Goal: Transaction & Acquisition: Subscribe to service/newsletter

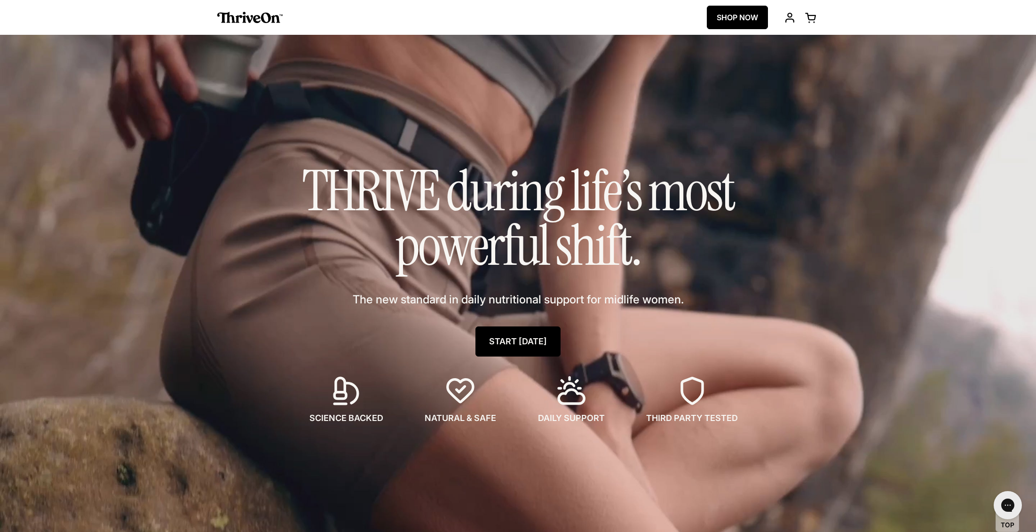
click at [517, 342] on link "START [DATE]" at bounding box center [517, 341] width 85 height 30
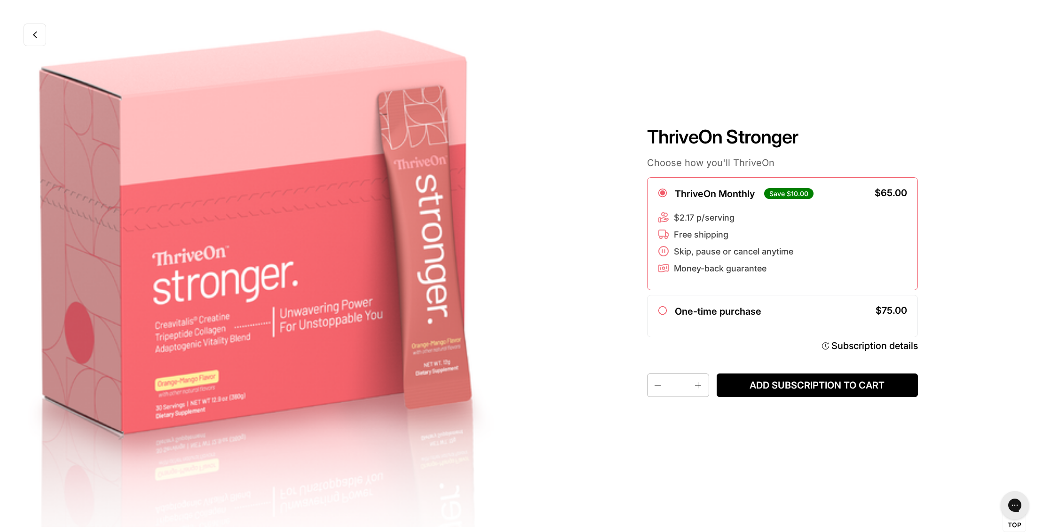
drag, startPoint x: 415, startPoint y: 245, endPoint x: 211, endPoint y: 224, distance: 205.2
click at [211, 224] on div at bounding box center [260, 266] width 521 height 532
click at [811, 323] on div "One-time purchase $75.00" at bounding box center [782, 316] width 250 height 21
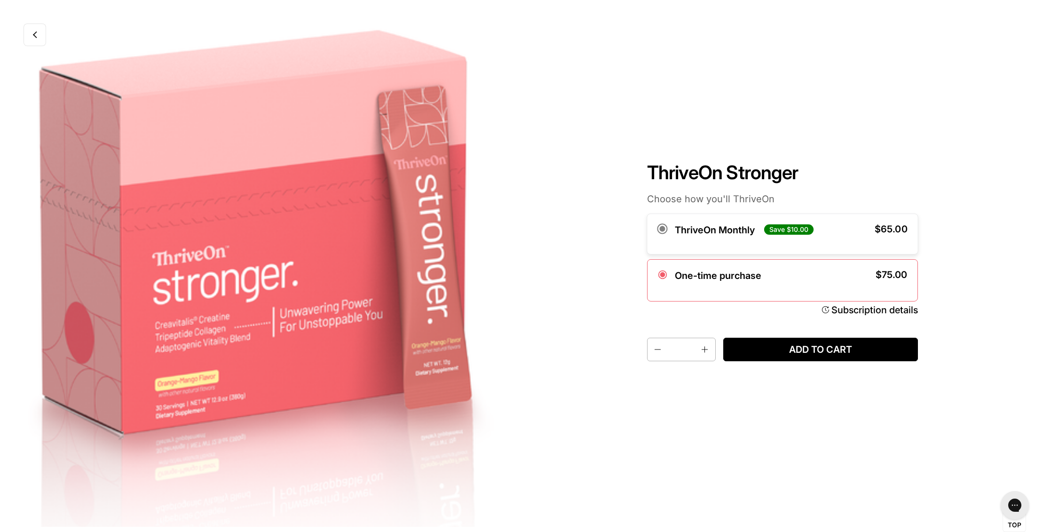
click at [701, 230] on label "ThriveOn Monthly" at bounding box center [714, 229] width 80 height 11
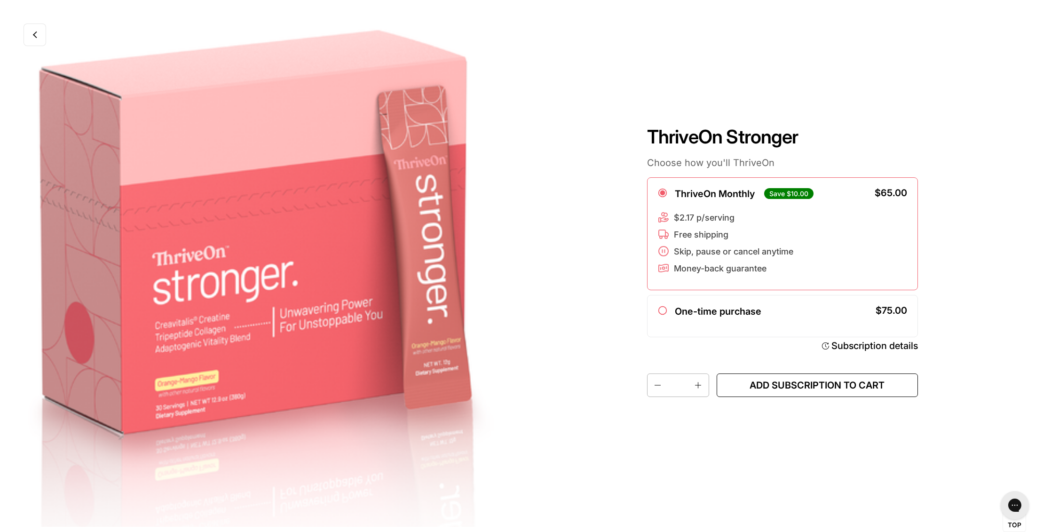
click at [782, 385] on span "Add subscription to cart" at bounding box center [817, 385] width 186 height 12
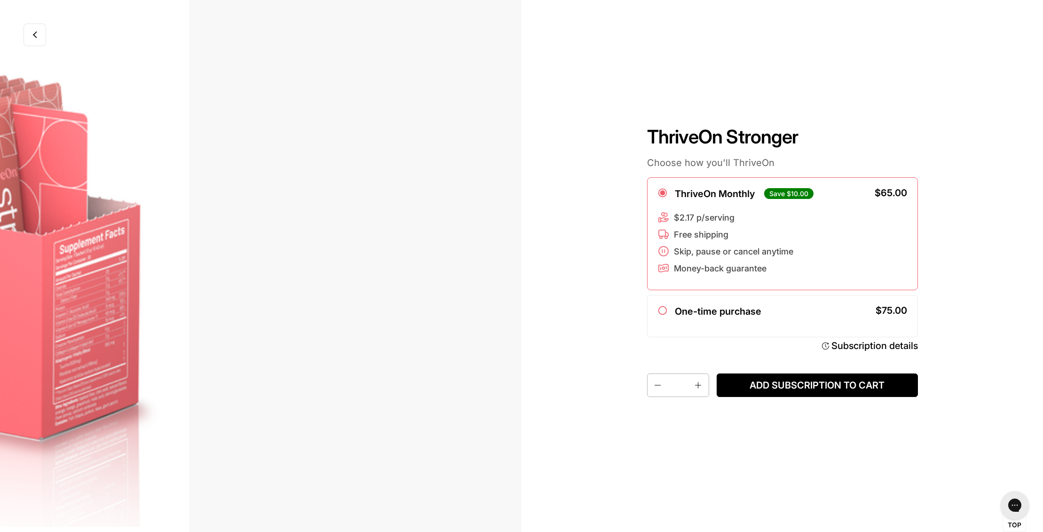
scroll to position [0, 1043]
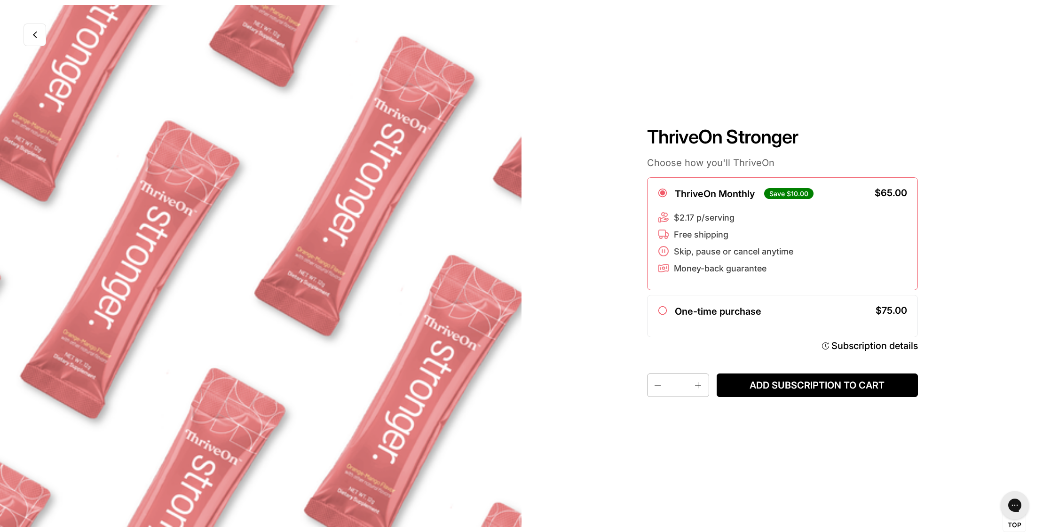
drag, startPoint x: 245, startPoint y: 5, endPoint x: -12, endPoint y: -148, distance: 299.6
click at [0, 0] on html "Skip to content ThriveOn Stronger Choose how you'll ThriveOn ThriveOn Monthly S…" at bounding box center [521, 266] width 1043 height 532
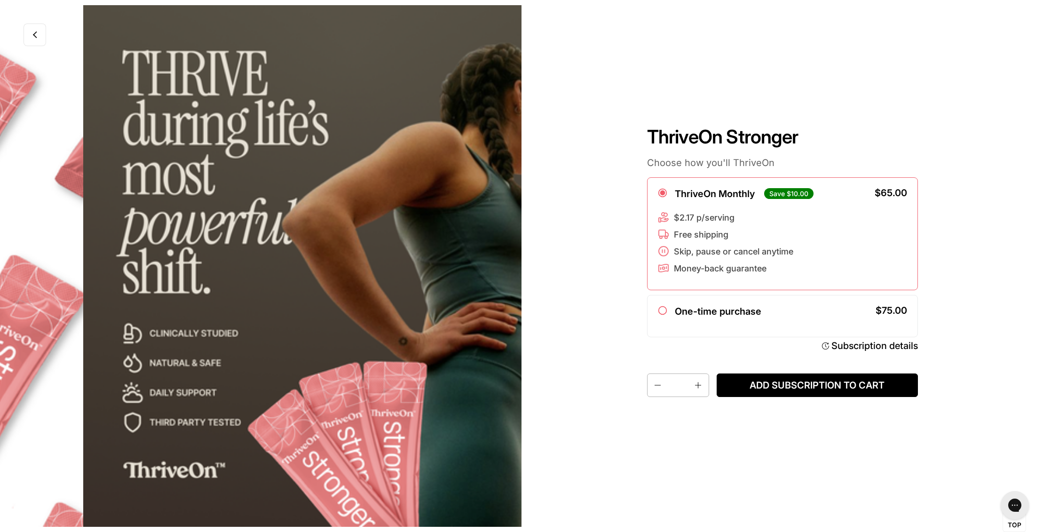
scroll to position [0, 1564]
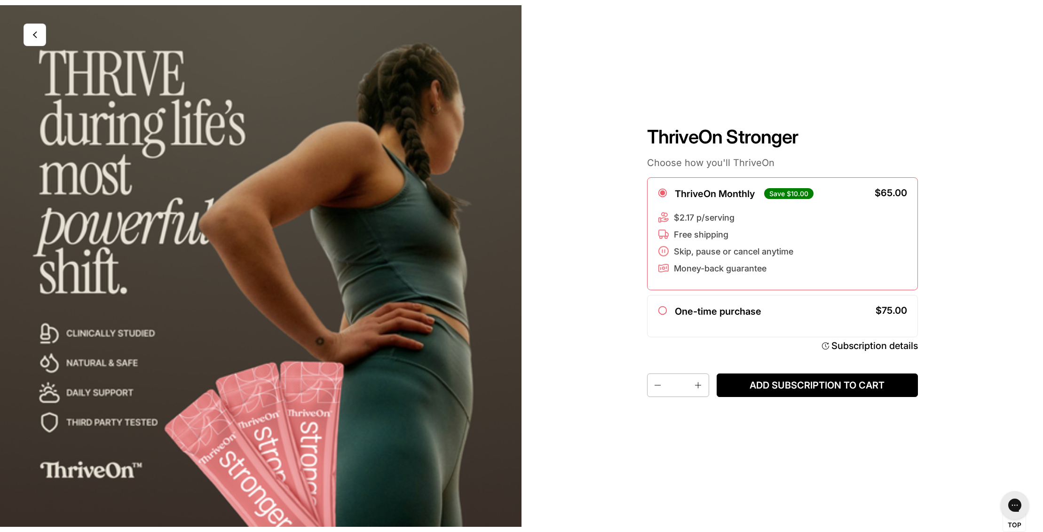
drag, startPoint x: 308, startPoint y: 373, endPoint x: 159, endPoint y: 347, distance: 151.2
click at [112, 354] on div at bounding box center [260, 266] width 521 height 532
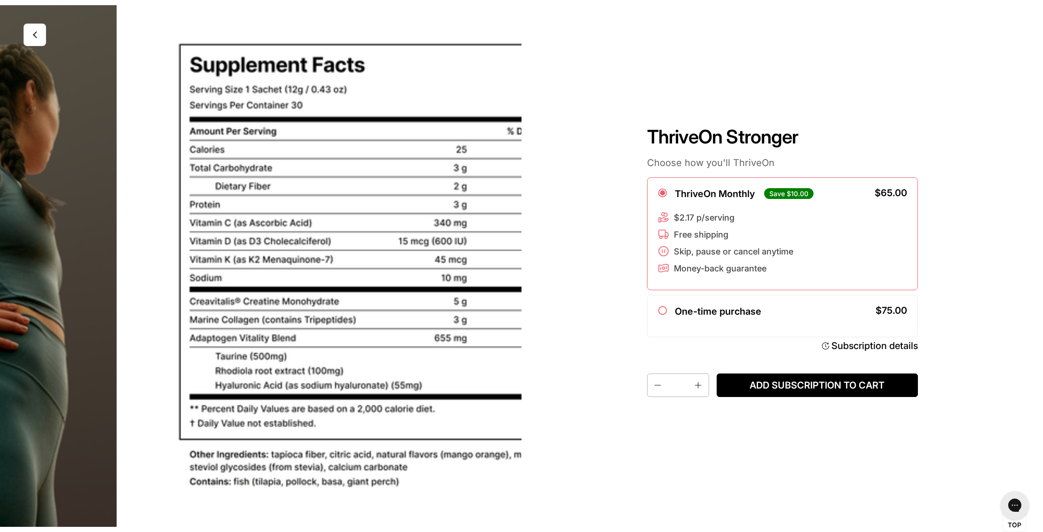
scroll to position [0, 2086]
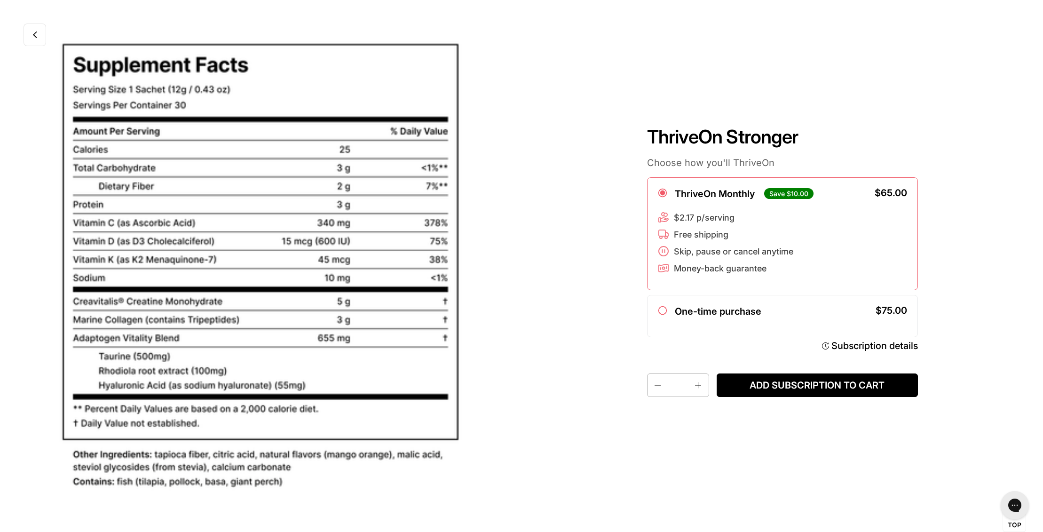
drag, startPoint x: 372, startPoint y: 348, endPoint x: 152, endPoint y: 350, distance: 219.6
click at [142, 354] on div at bounding box center [260, 266] width 521 height 532
click at [701, 311] on label "One-time purchase" at bounding box center [717, 311] width 87 height 11
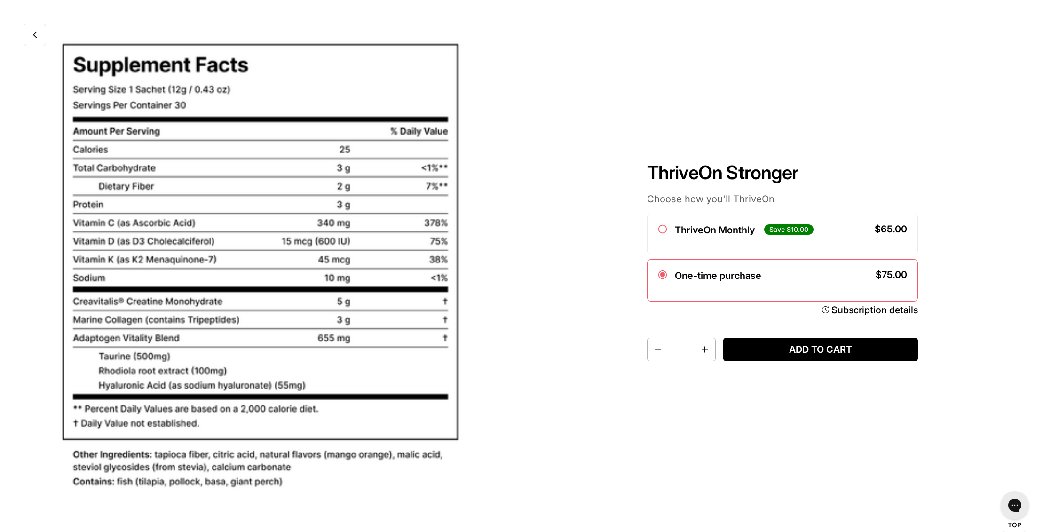
click at [34, 25] on link at bounding box center [35, 35] width 23 height 23
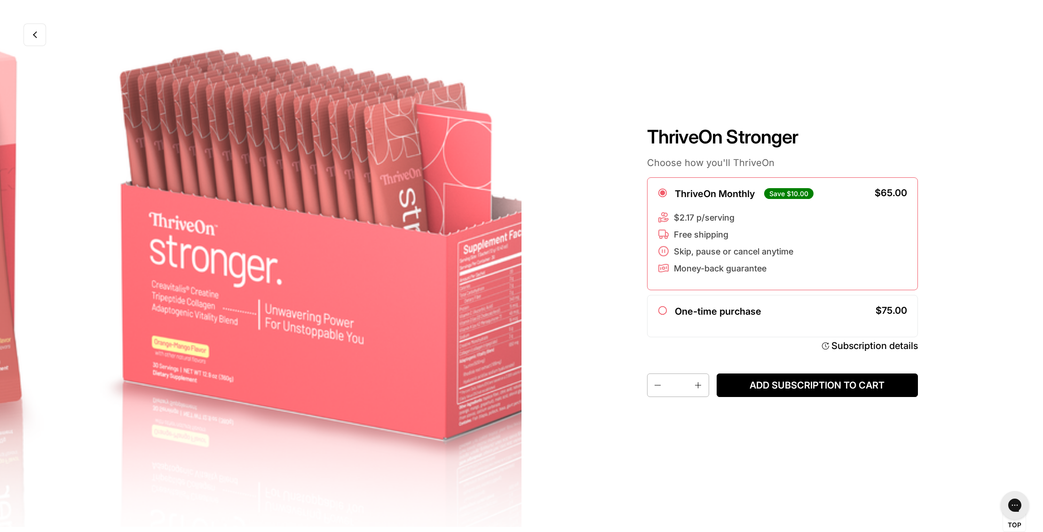
scroll to position [0, 521]
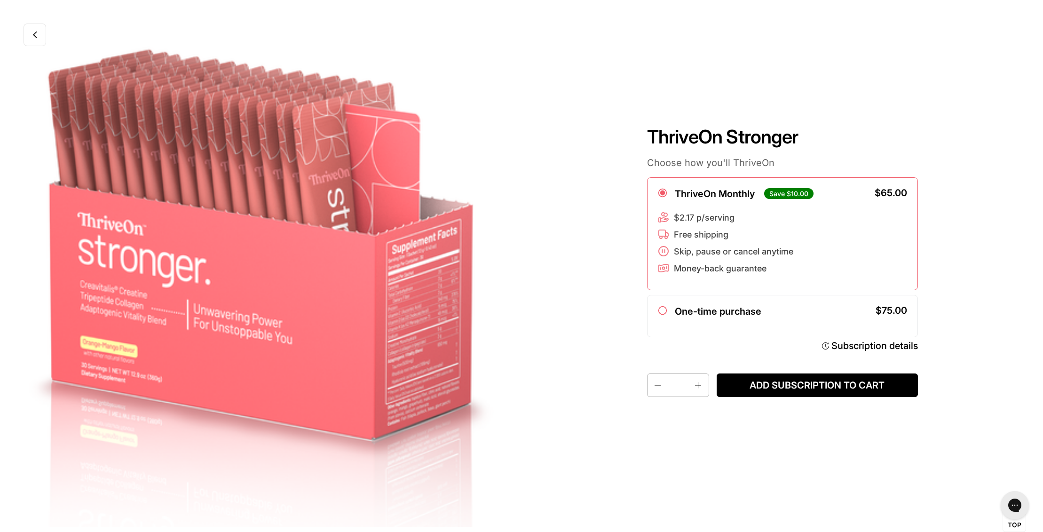
drag, startPoint x: 320, startPoint y: 330, endPoint x: 229, endPoint y: 322, distance: 91.5
click at [229, 322] on div at bounding box center [260, 266] width 521 height 532
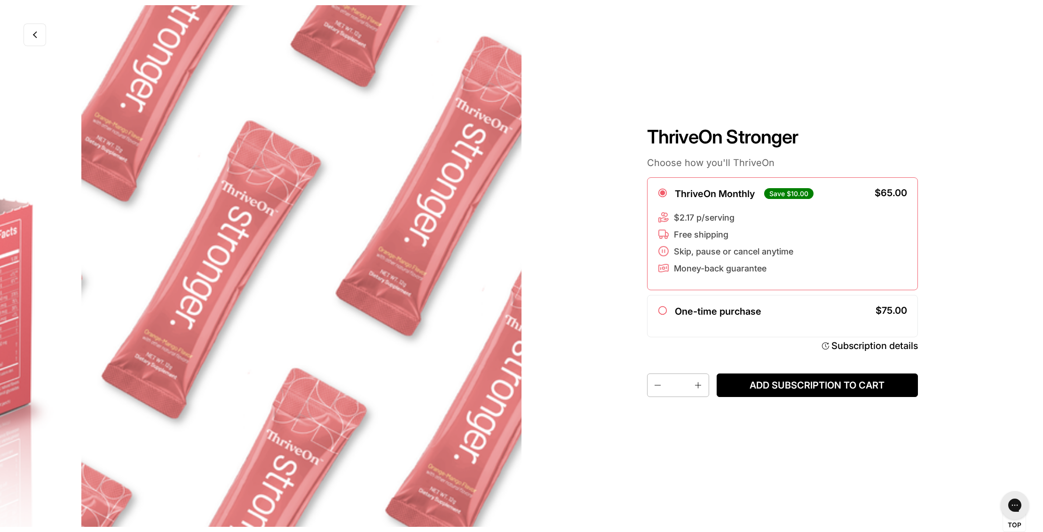
scroll to position [0, 1043]
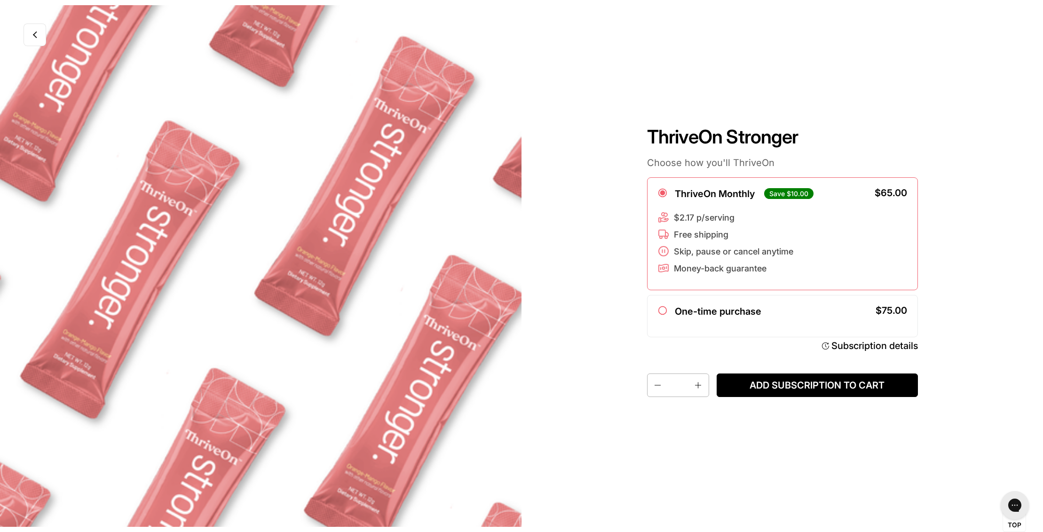
drag, startPoint x: 342, startPoint y: 331, endPoint x: 270, endPoint y: 332, distance: 72.4
click at [270, 332] on div at bounding box center [260, 266] width 521 height 532
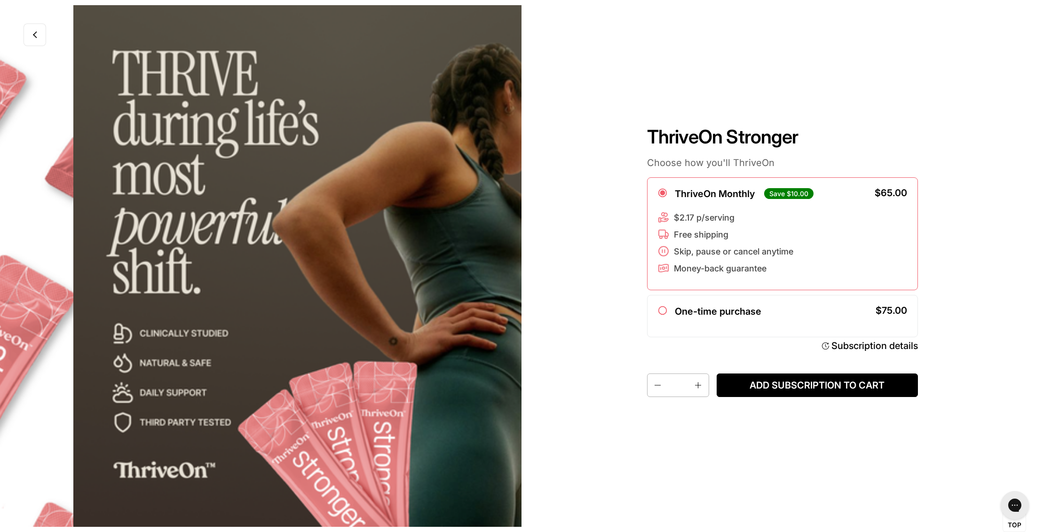
scroll to position [0, 1564]
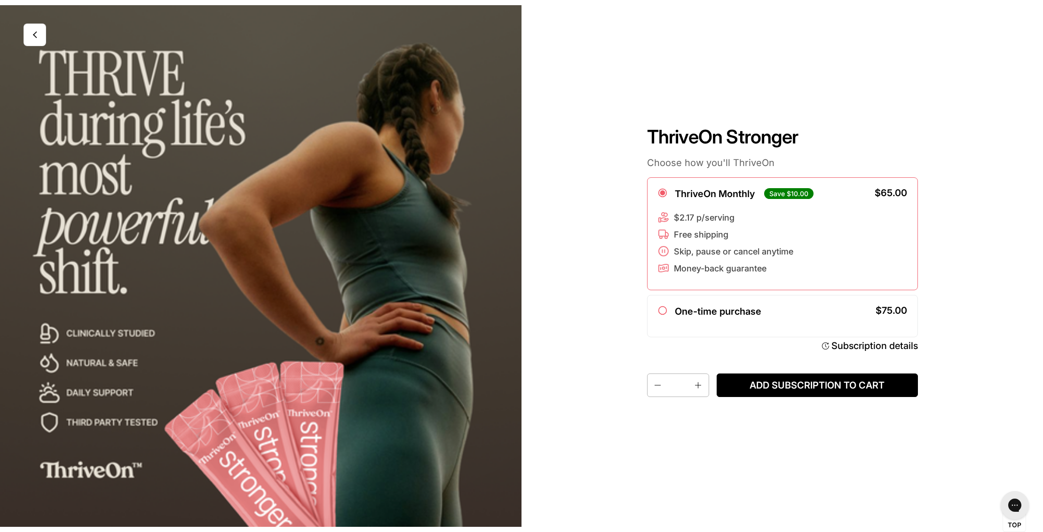
drag, startPoint x: 351, startPoint y: 338, endPoint x: 281, endPoint y: 339, distance: 70.1
click at [281, 339] on div at bounding box center [260, 266] width 521 height 532
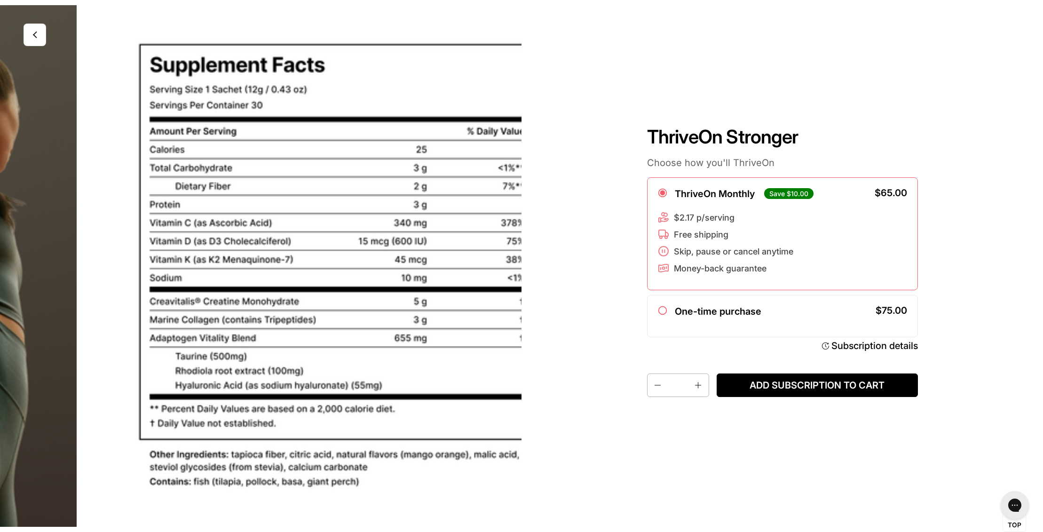
scroll to position [0, 2086]
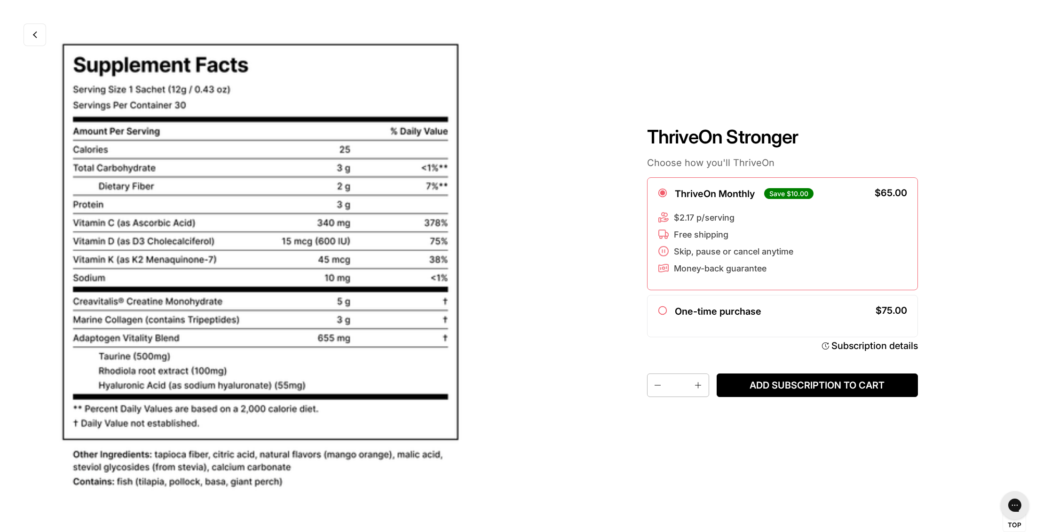
drag, startPoint x: 368, startPoint y: 338, endPoint x: 411, endPoint y: 343, distance: 43.1
click at [411, 343] on div at bounding box center [260, 266] width 521 height 532
click at [758, 388] on span "Add subscription to cart" at bounding box center [817, 385] width 186 height 12
